Goal: Check status

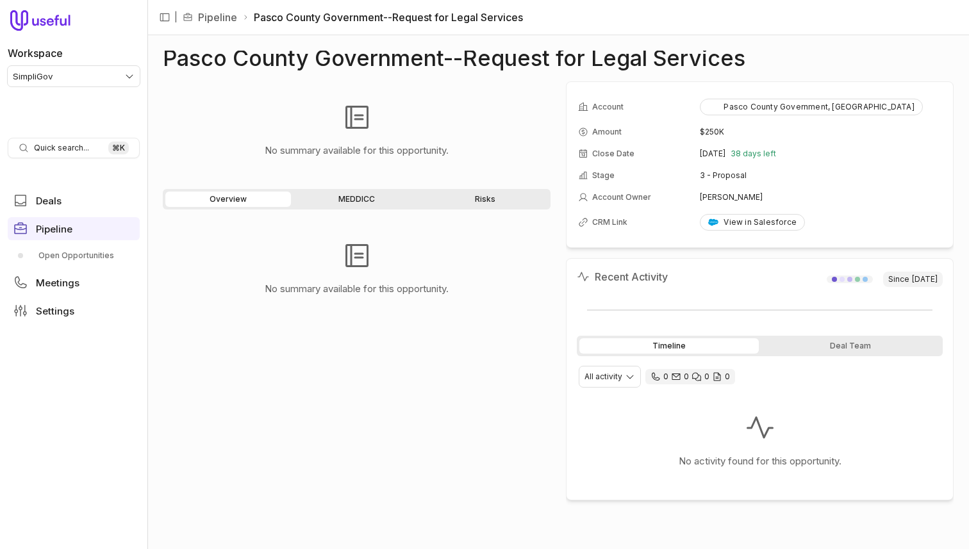
click at [335, 295] on p "No summary available for this opportunity." at bounding box center [357, 288] width 184 height 15
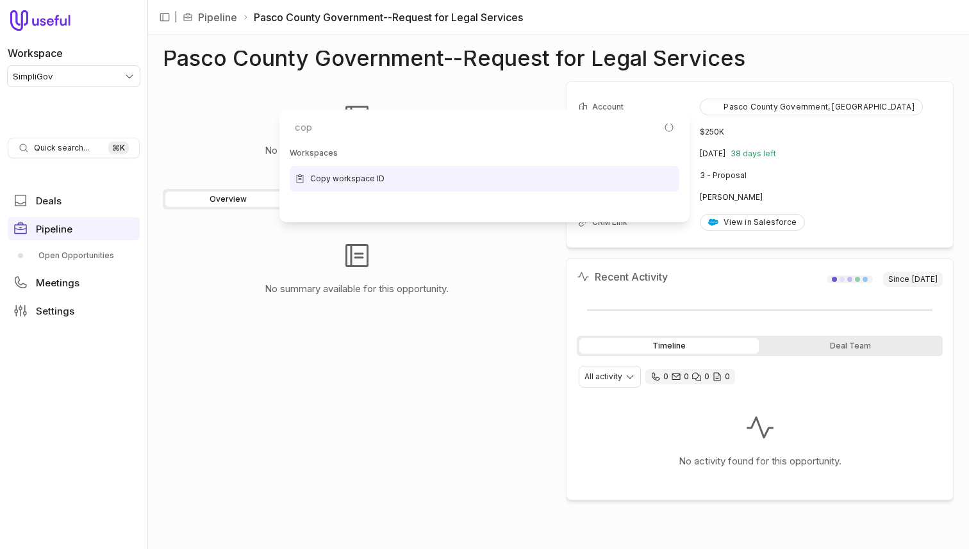
type input "copy"
